Goal: Transaction & Acquisition: Purchase product/service

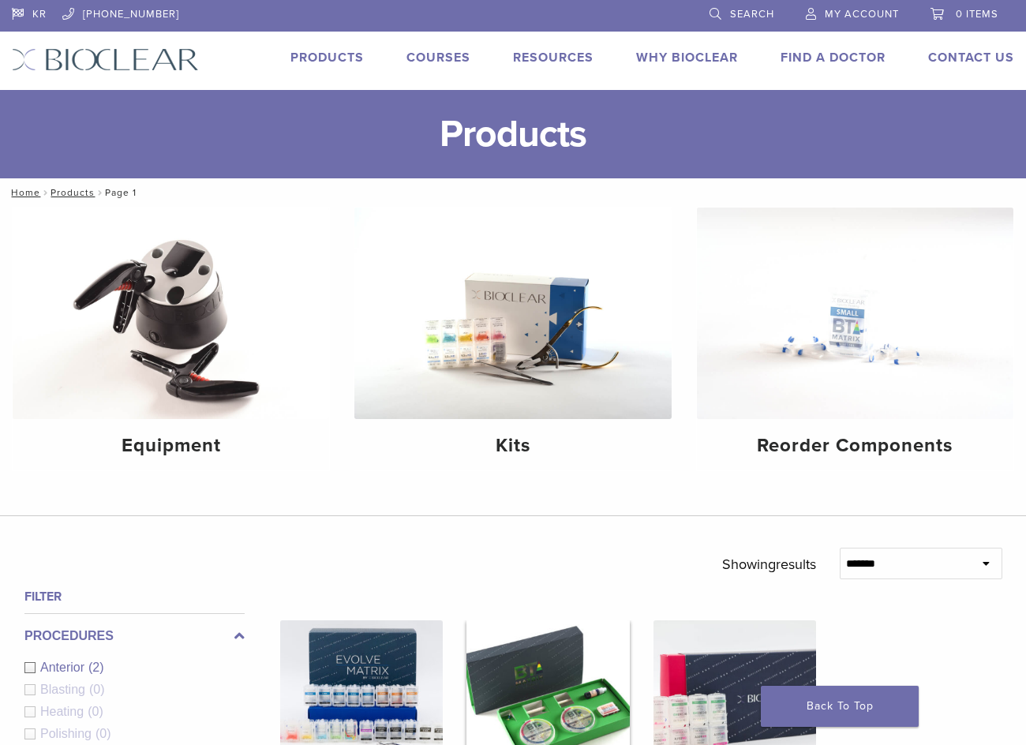
scroll to position [395, 0]
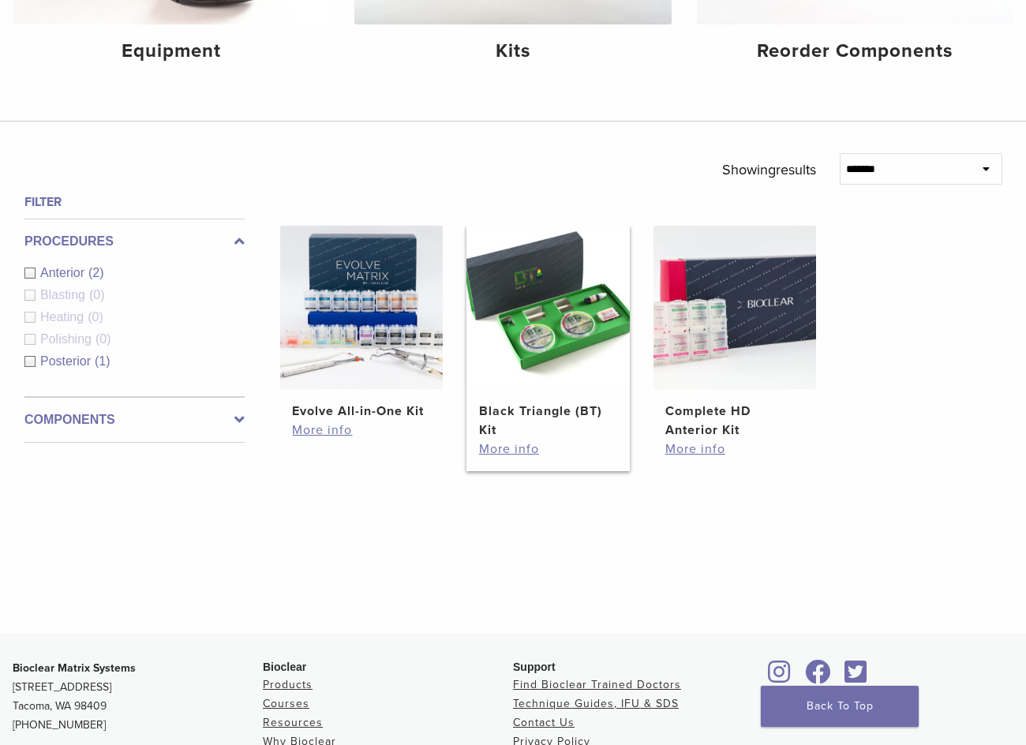
click at [542, 312] on img at bounding box center [548, 307] width 163 height 163
click at [508, 444] on link "More info" at bounding box center [548, 449] width 138 height 19
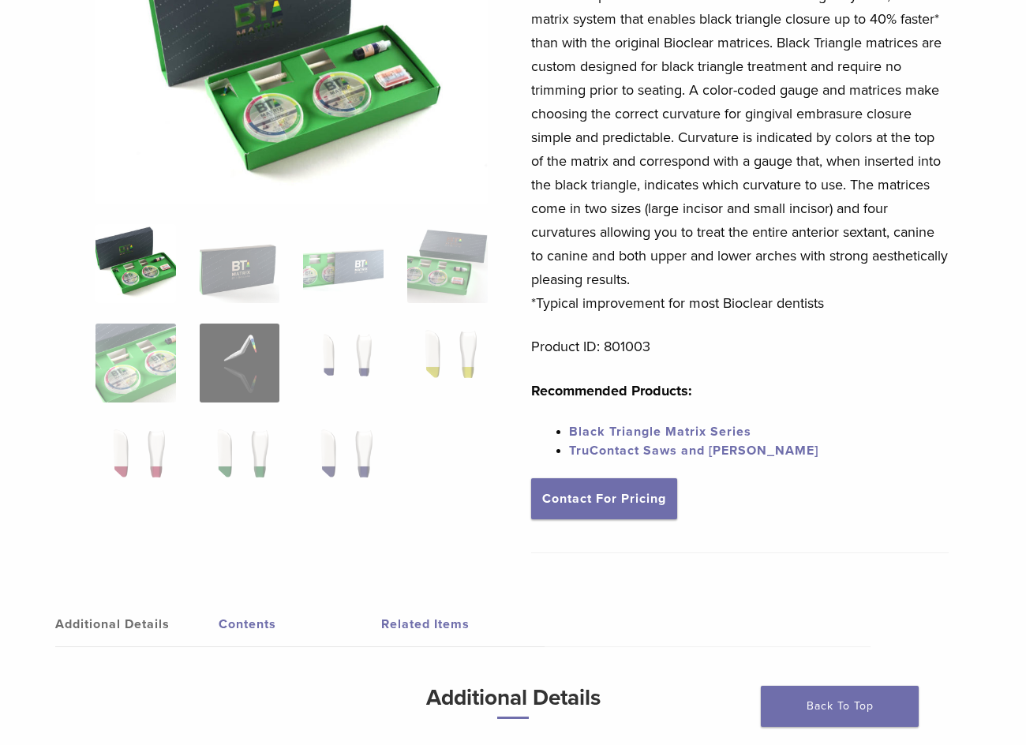
scroll to position [237, 0]
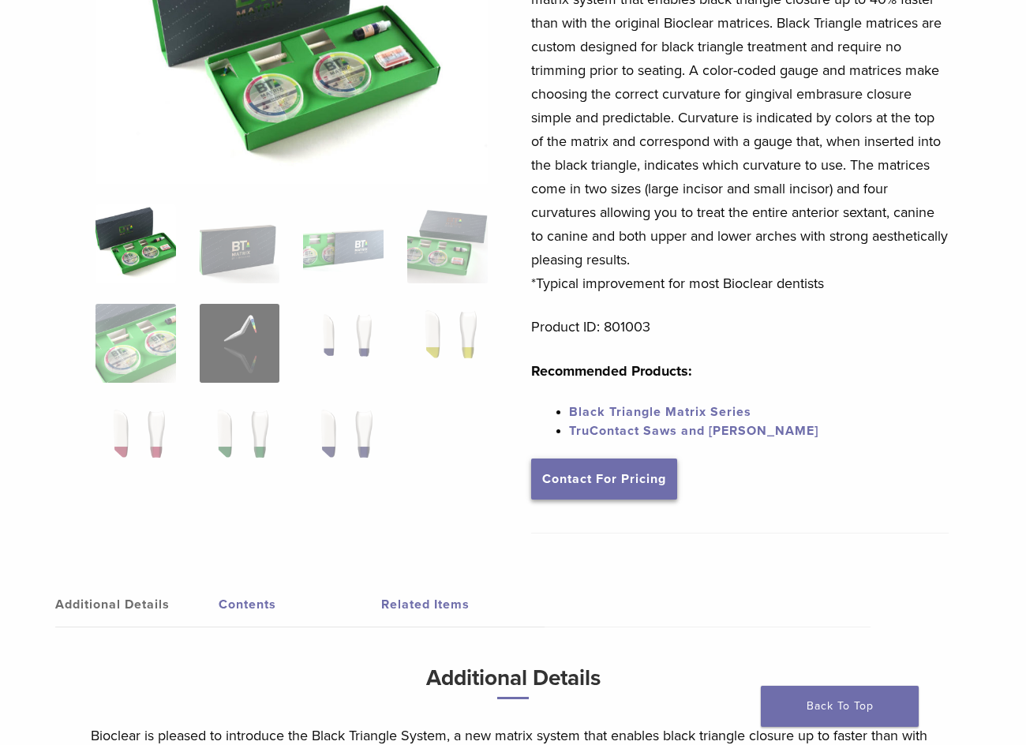
click at [613, 481] on link "Contact For Pricing" at bounding box center [604, 479] width 146 height 41
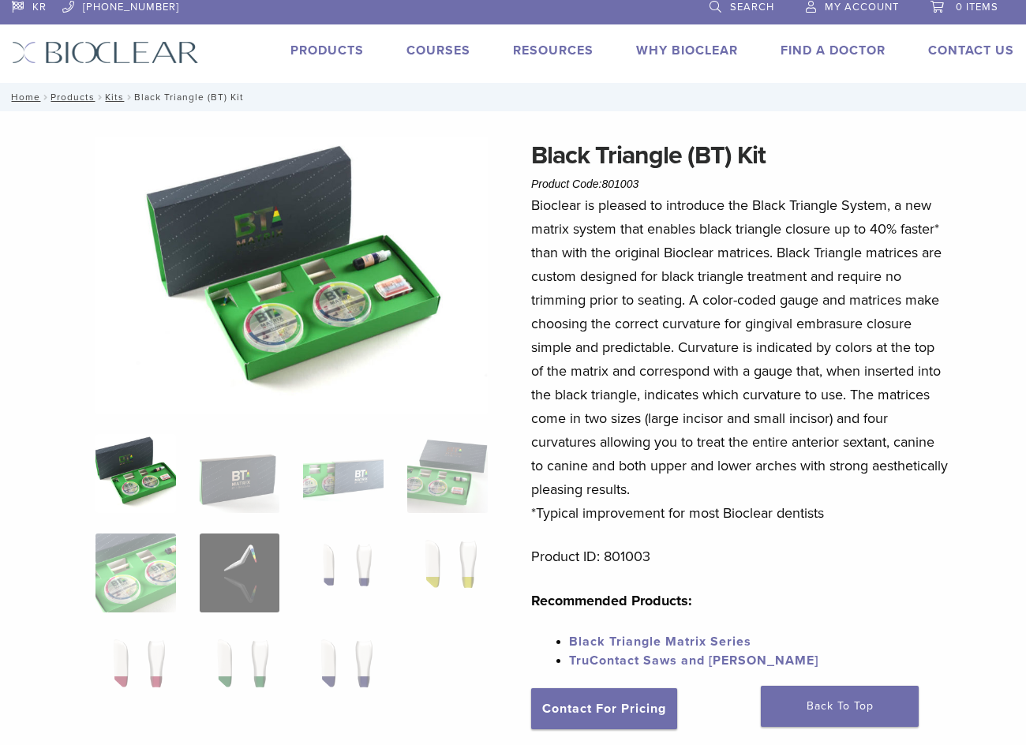
scroll to position [0, 0]
